Goal: Entertainment & Leisure: Consume media (video, audio)

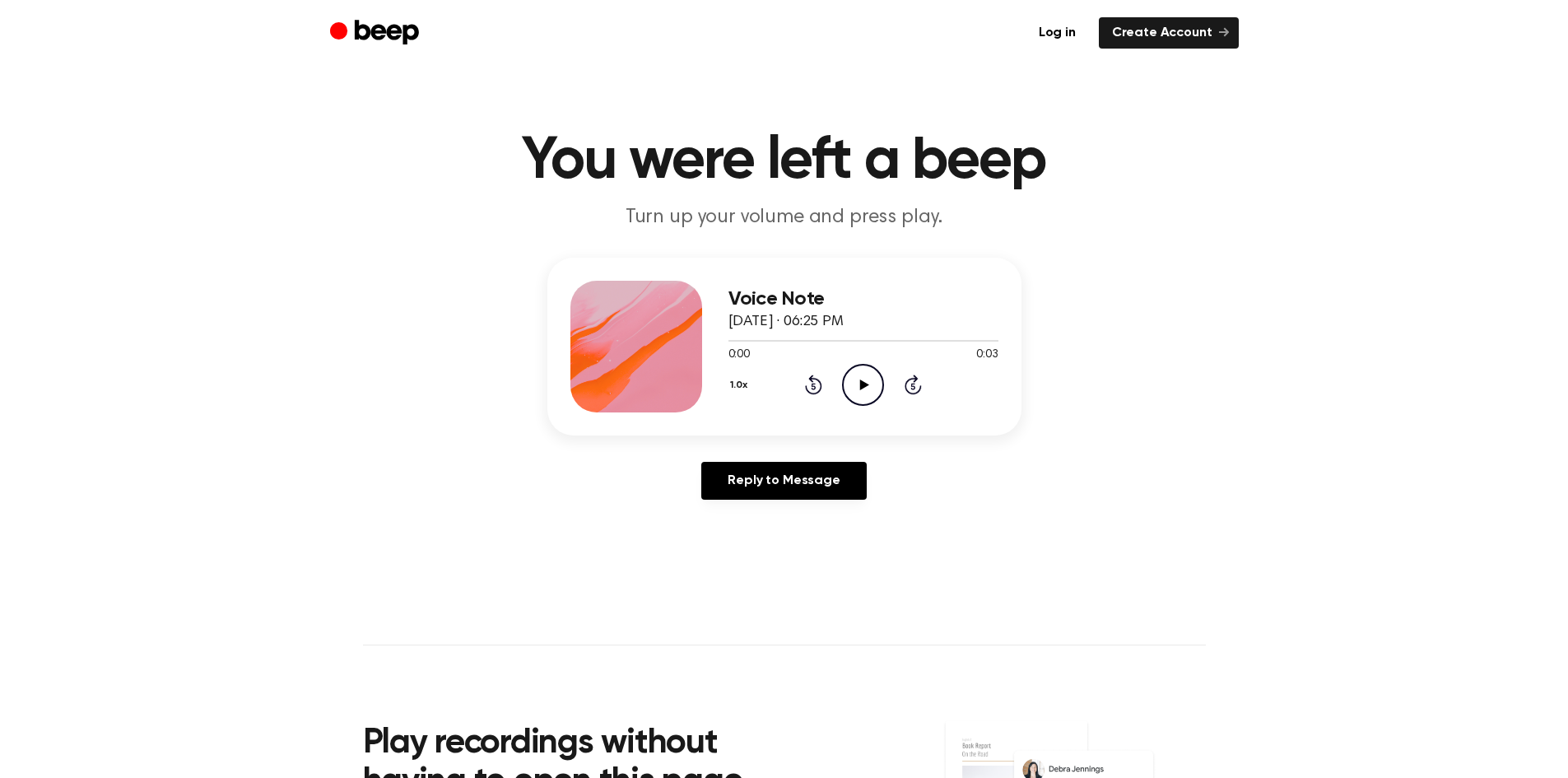
click at [853, 379] on icon "Play Audio" at bounding box center [863, 384] width 42 height 42
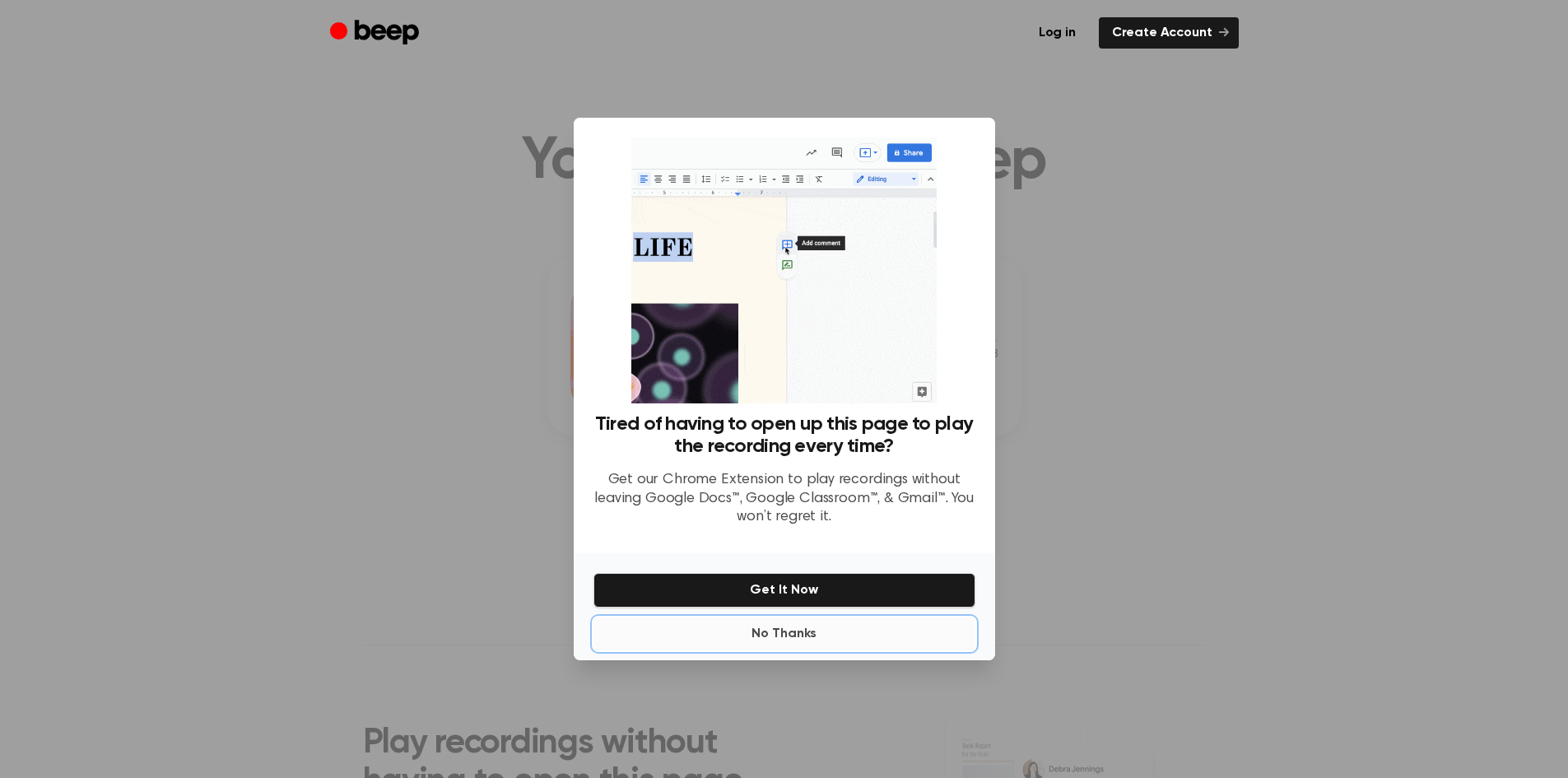
click at [794, 627] on button "No Thanks" at bounding box center [784, 634] width 382 height 33
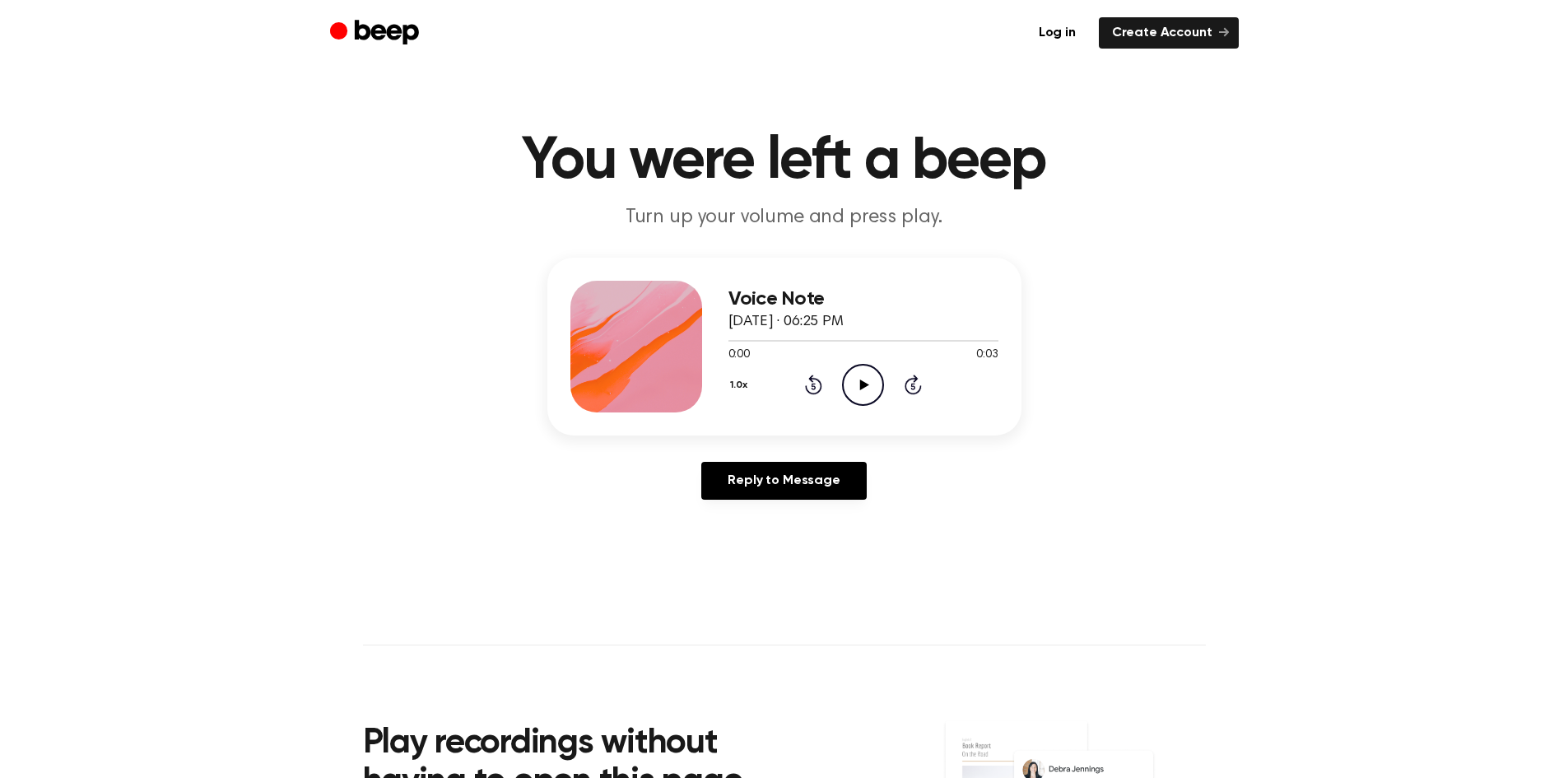
click at [854, 380] on icon "Play Audio" at bounding box center [863, 384] width 42 height 42
click at [859, 382] on icon "Play Audio" at bounding box center [863, 384] width 42 height 42
click at [858, 382] on icon "Play Audio" at bounding box center [863, 384] width 42 height 42
click at [855, 382] on icon "Play Audio" at bounding box center [863, 384] width 42 height 42
